Goal: Download file/media

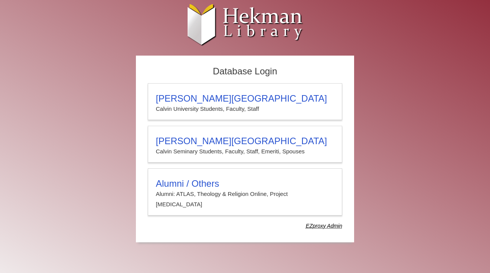
click at [475, 9] on body "Skip to Main Content Calvin University Hekman Library EZproxy (Lib-Proxy) Initi…" at bounding box center [245, 127] width 490 height 254
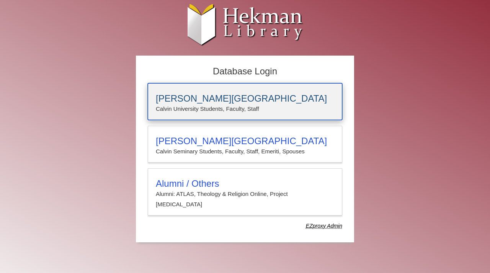
click at [268, 99] on h3 "[PERSON_NAME][GEOGRAPHIC_DATA]" at bounding box center [245, 98] width 179 height 11
